Goal: Task Accomplishment & Management: Manage account settings

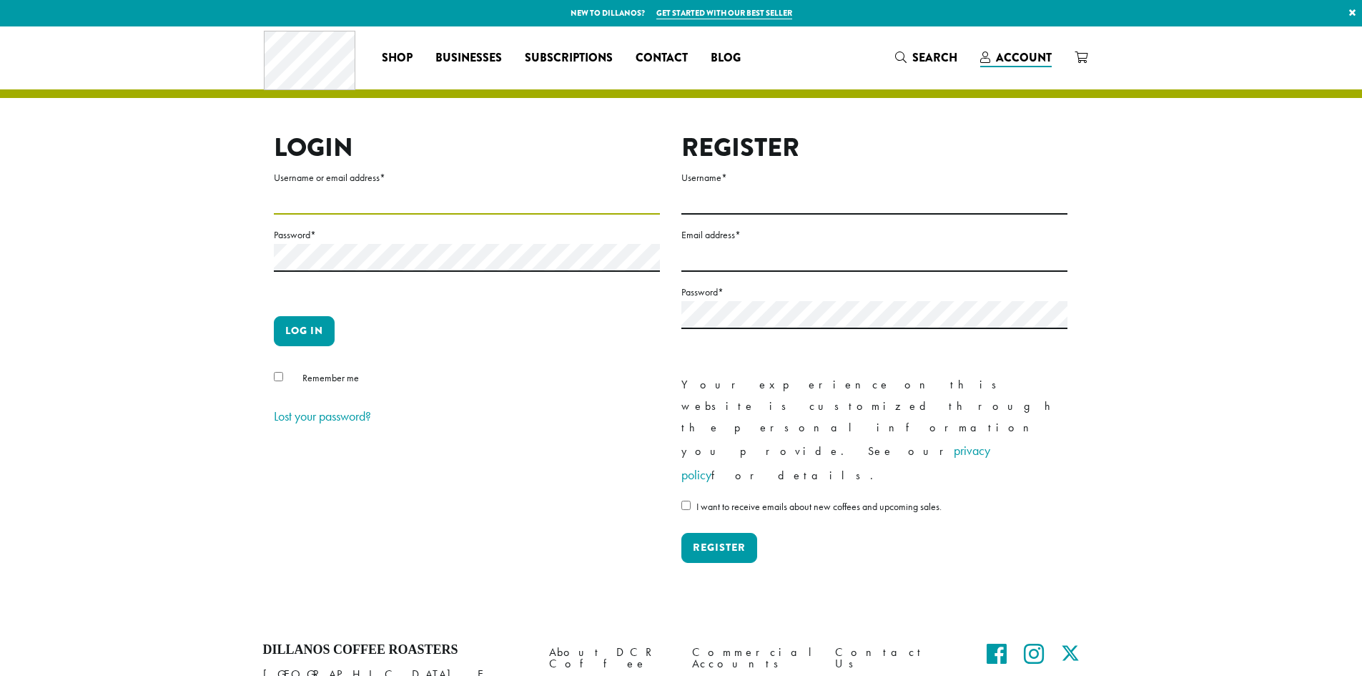
click at [415, 199] on input "Username or email address *" at bounding box center [467, 201] width 386 height 28
type input "**********"
click at [317, 377] on span "Remember me" at bounding box center [330, 377] width 56 height 13
click at [307, 337] on button "Log in" at bounding box center [304, 331] width 61 height 30
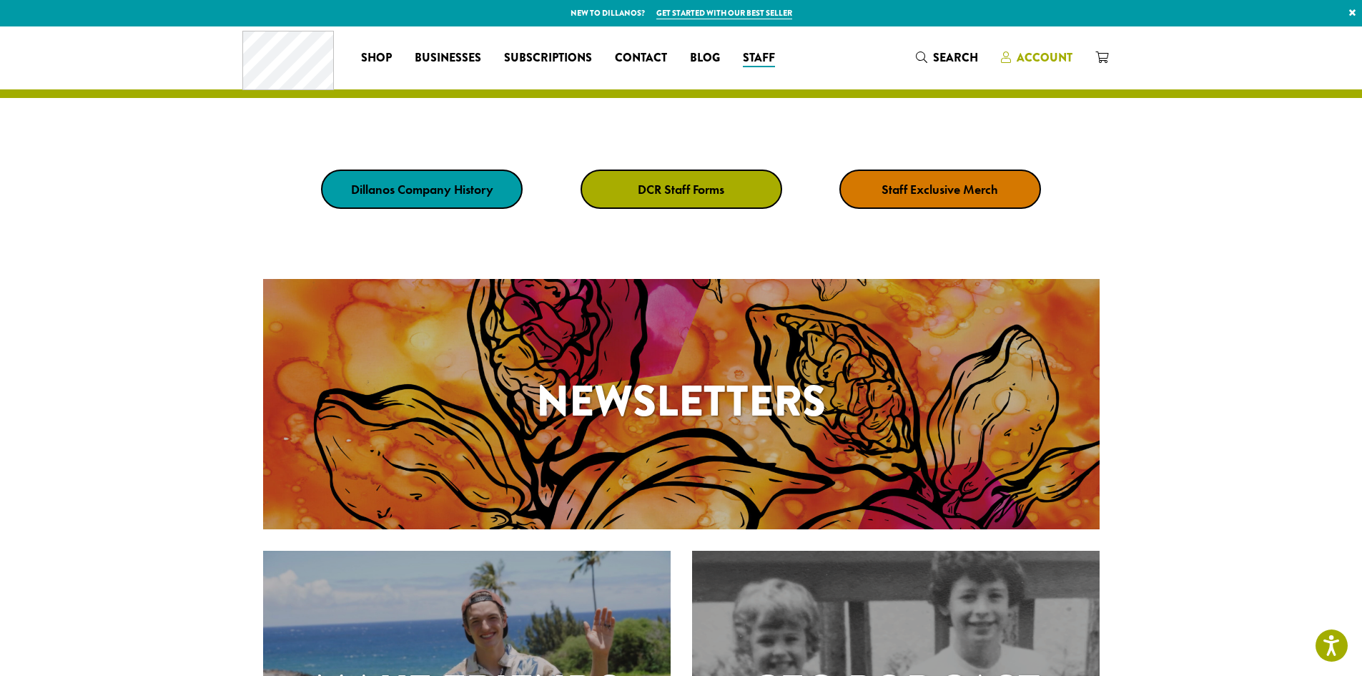
click at [1065, 60] on span "Account" at bounding box center [1045, 57] width 56 height 16
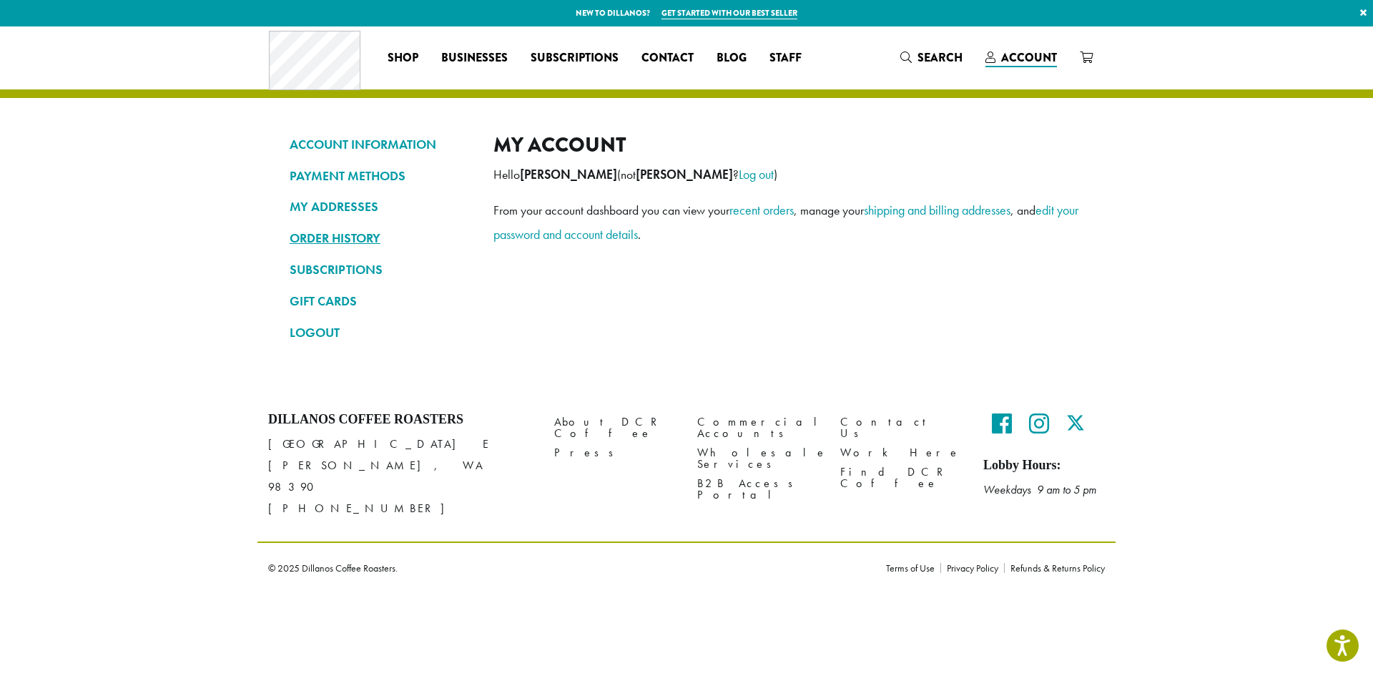
click at [321, 233] on link "ORDER HISTORY" at bounding box center [381, 238] width 182 height 24
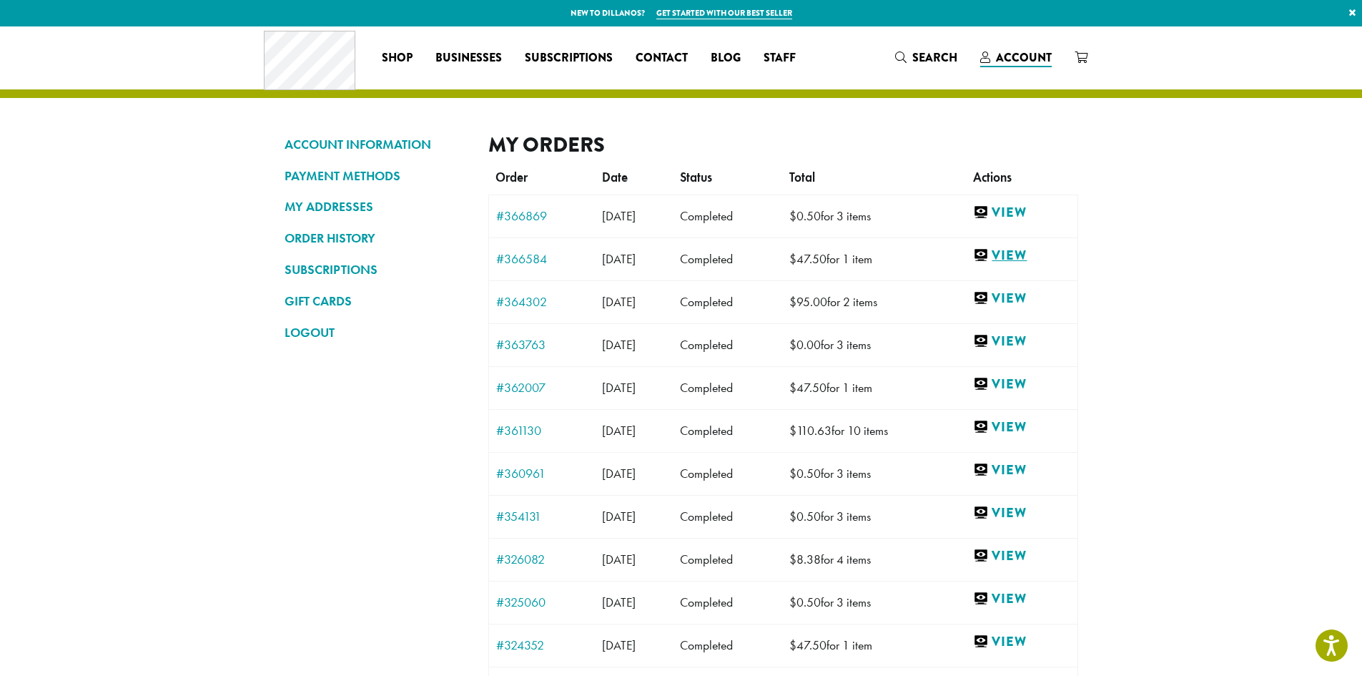
click at [1023, 251] on link "View" at bounding box center [1021, 256] width 97 height 18
